Goal: Task Accomplishment & Management: Complete application form

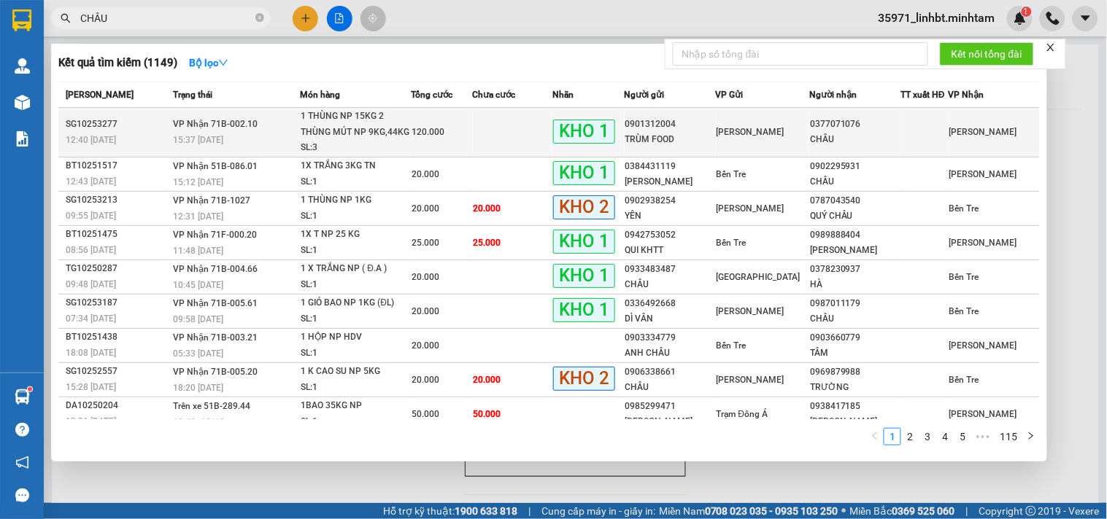
type input "CHÂU"
click at [491, 126] on td at bounding box center [513, 133] width 80 height 50
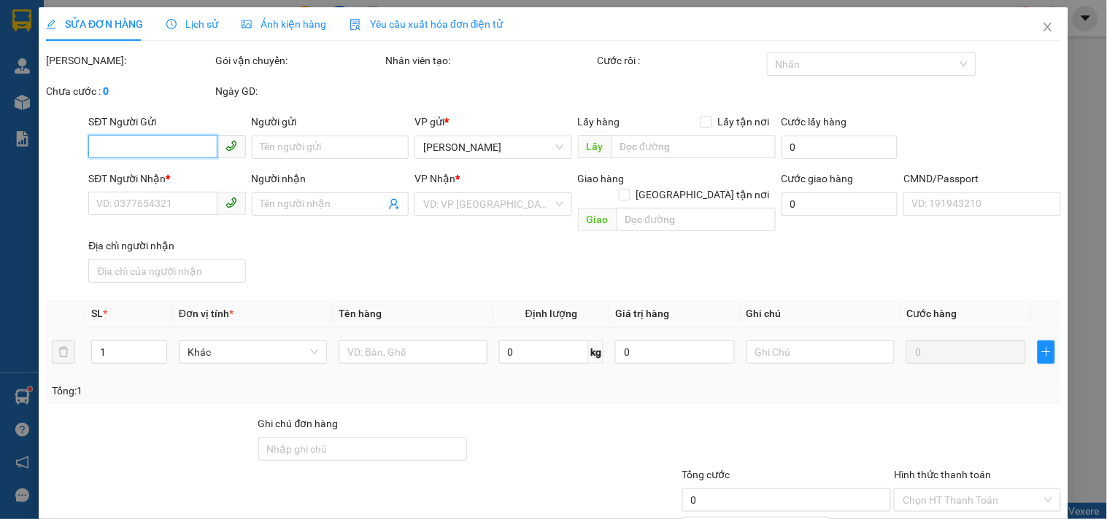
type input "0901312004"
type input "TRÙM FOOD"
type input "0377071076"
type input "CHÂU"
type input "GỌI KNM NÊN KHÔNG GỌI"
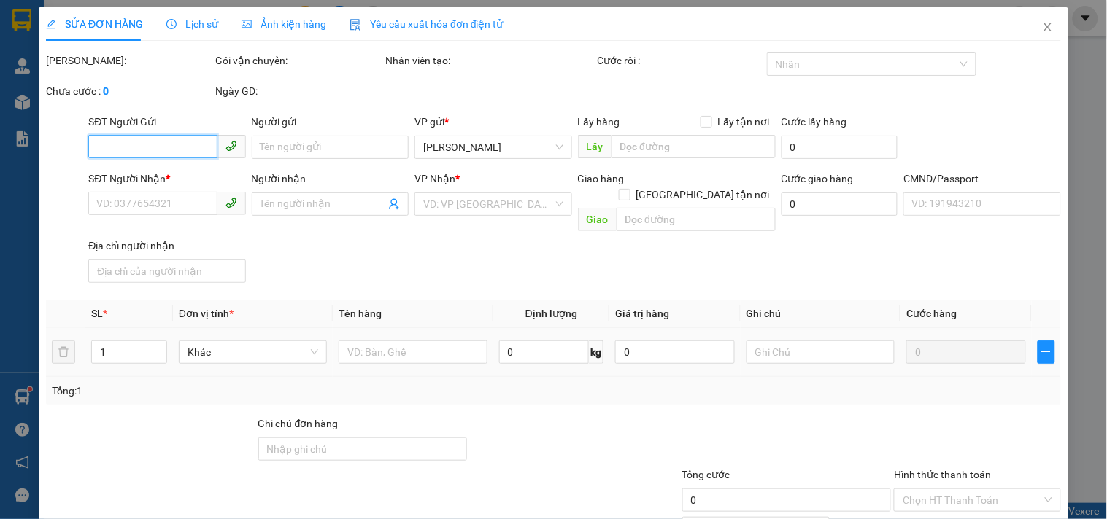
type input "120.000"
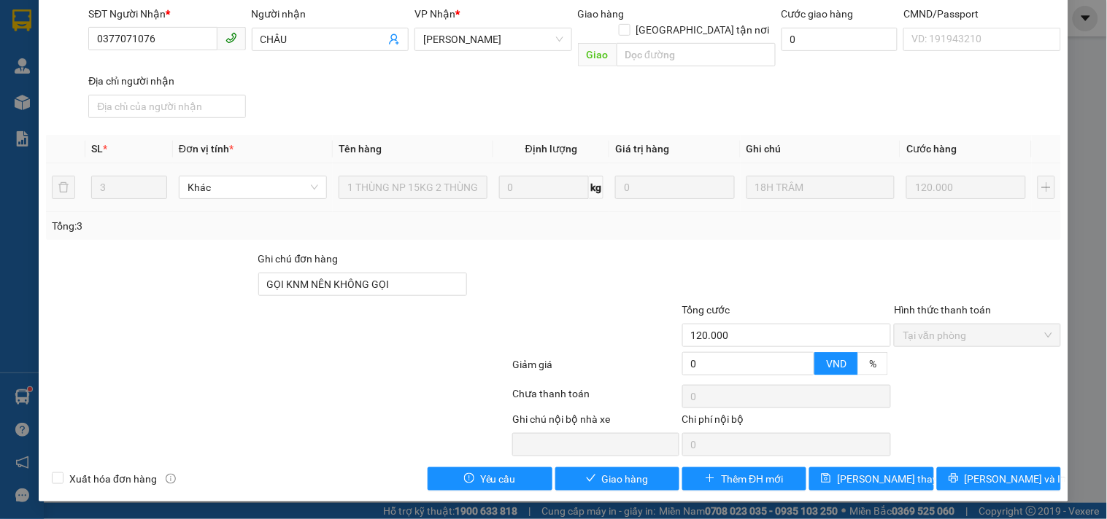
scroll to position [147, 0]
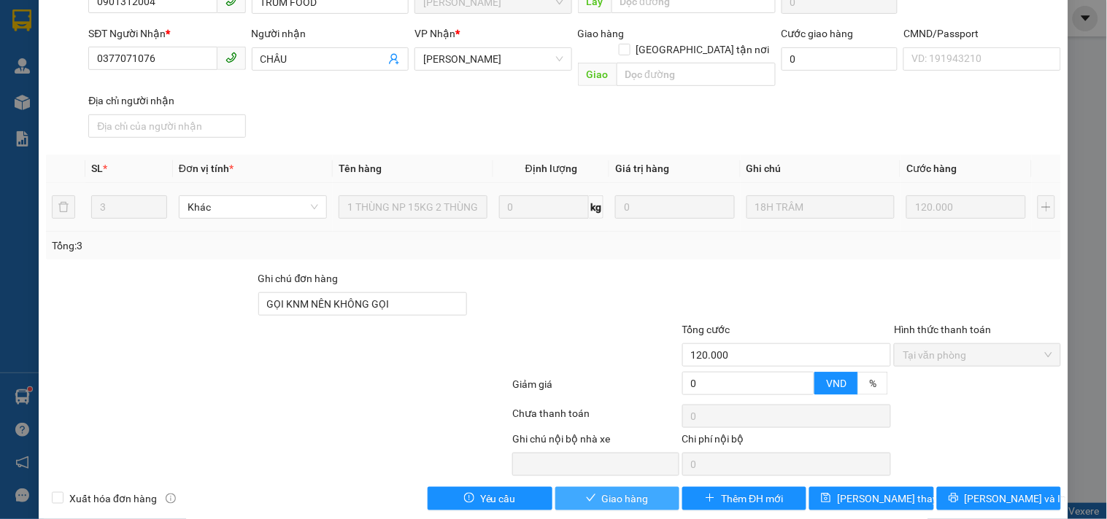
click at [588, 493] on icon "check" at bounding box center [591, 498] width 10 height 10
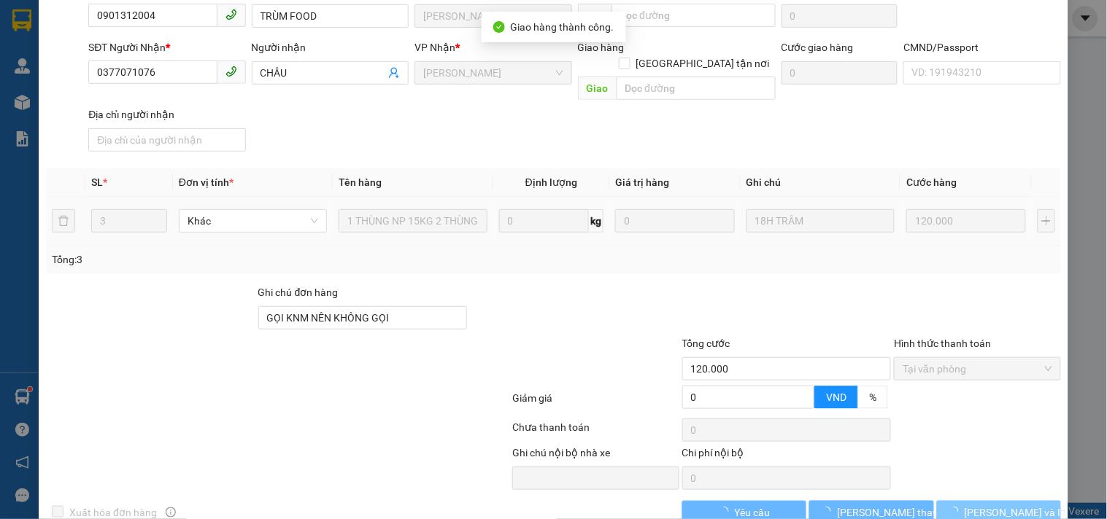
scroll to position [160, 0]
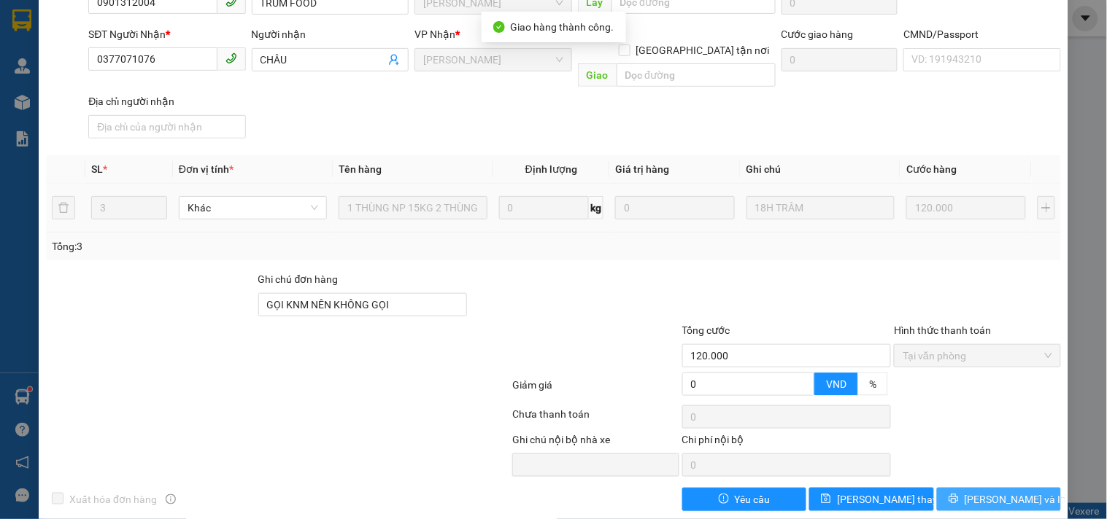
click at [1003, 492] on span "[PERSON_NAME] và In" at bounding box center [1015, 500] width 102 height 16
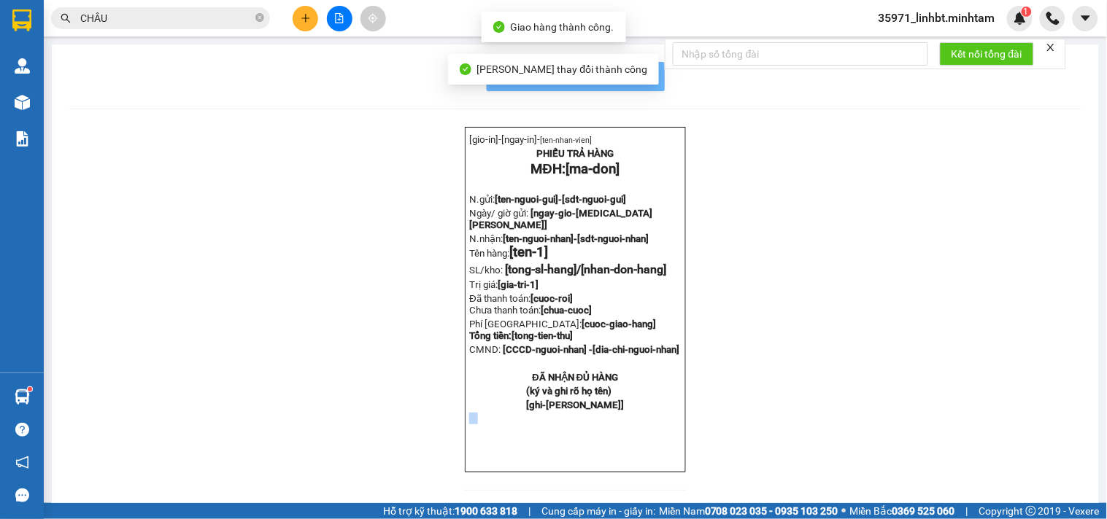
click at [1003, 483] on div "[gio-in]- [ngay-in]- [ten-nhan-vien] PHIẾU TRẢ HÀNG MĐH: [ma-don] N.gửi: [ten-n…" at bounding box center [575, 318] width 1012 height 382
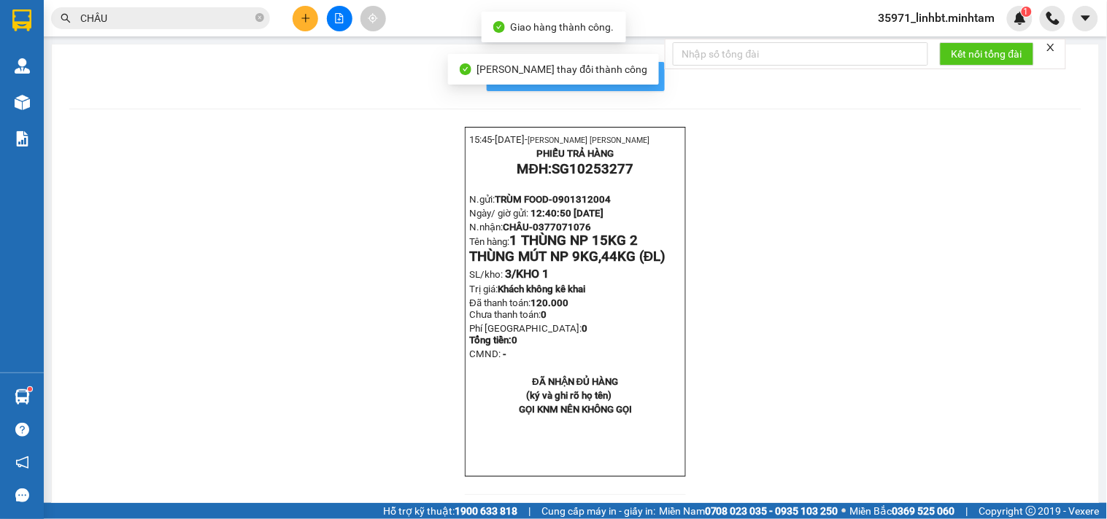
click at [643, 70] on span "In mẫu biên lai tự cấu hình" at bounding box center [584, 76] width 137 height 18
